Goal: Check status: Check status

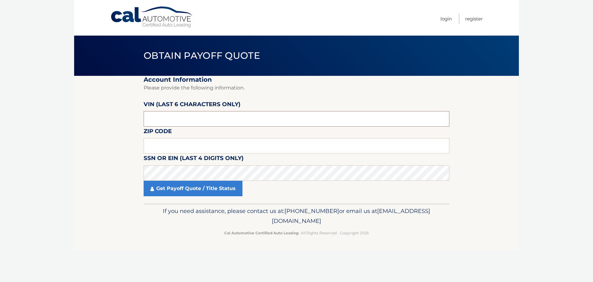
click at [218, 116] on input "text" at bounding box center [297, 118] width 306 height 15
type input "165189"
type input "15227"
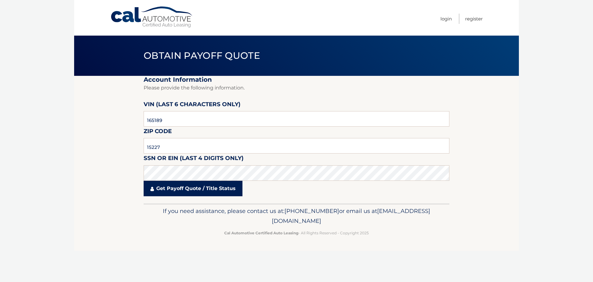
click at [181, 188] on link "Get Payoff Quote / Title Status" at bounding box center [193, 187] width 99 height 15
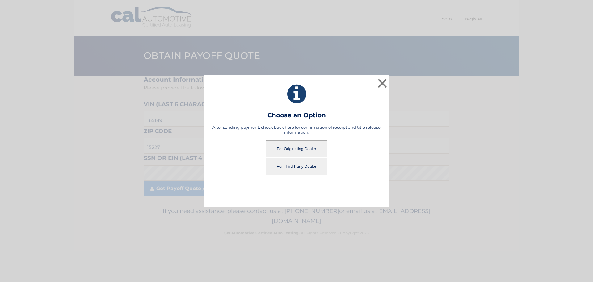
click at [296, 150] on button "For Originating Dealer" at bounding box center [297, 148] width 62 height 17
click at [299, 148] on button "For Originating Dealer" at bounding box center [297, 148] width 62 height 17
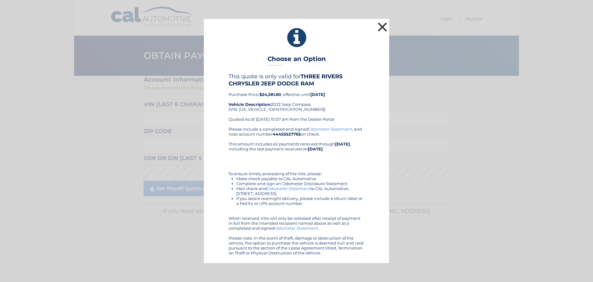
click at [382, 25] on button "×" at bounding box center [382, 27] width 12 height 12
